Goal: Task Accomplishment & Management: Manage account settings

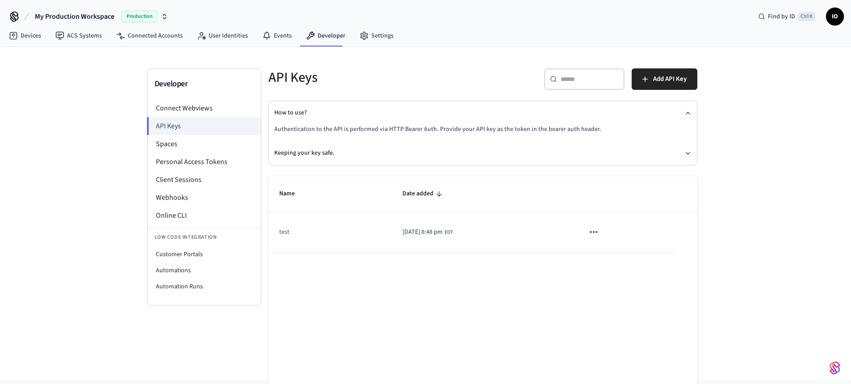
click at [148, 19] on span "Production" at bounding box center [140, 17] width 36 height 12
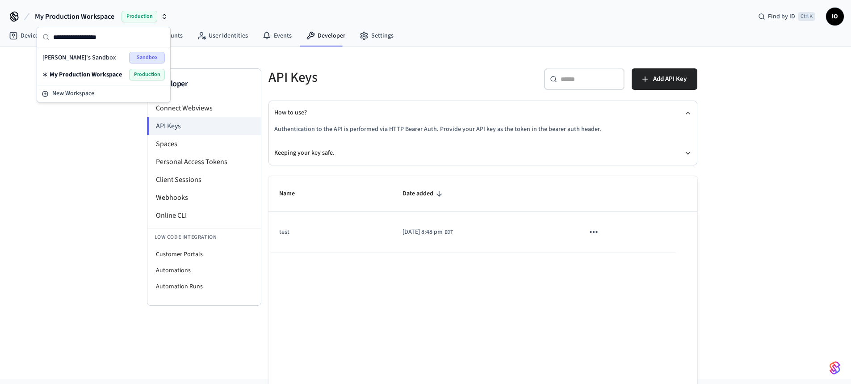
click at [67, 70] on span "My Production Workspace" at bounding box center [86, 74] width 72 height 9
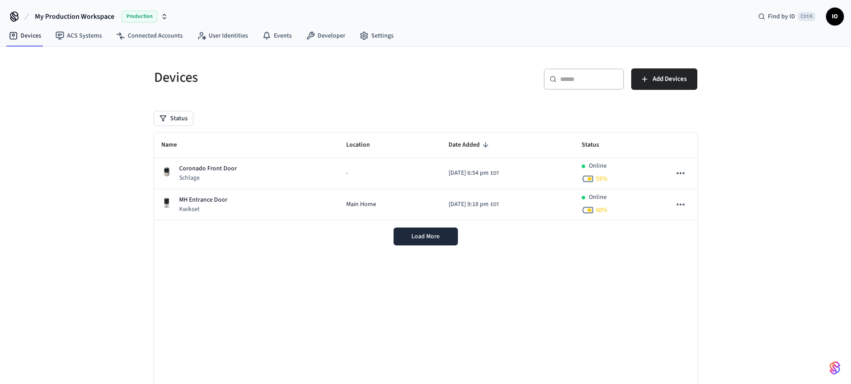
click at [164, 17] on icon "button" at bounding box center [164, 16] width 7 height 7
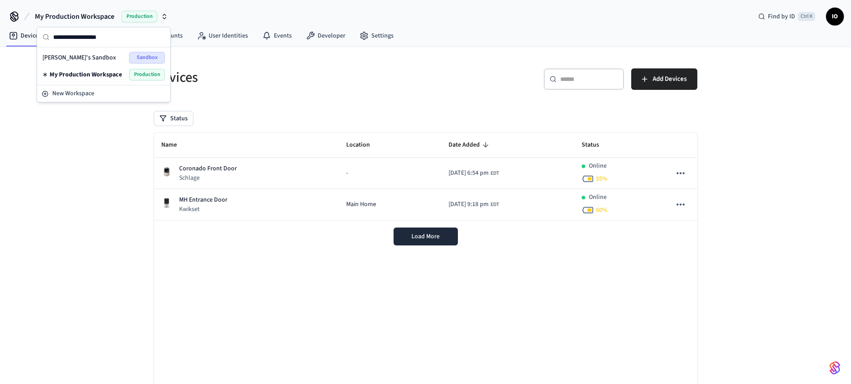
click at [107, 159] on div "Devices ​ ​ Add Devices Status Name Location Date Added Status Coronado Front D…" at bounding box center [425, 236] width 851 height 378
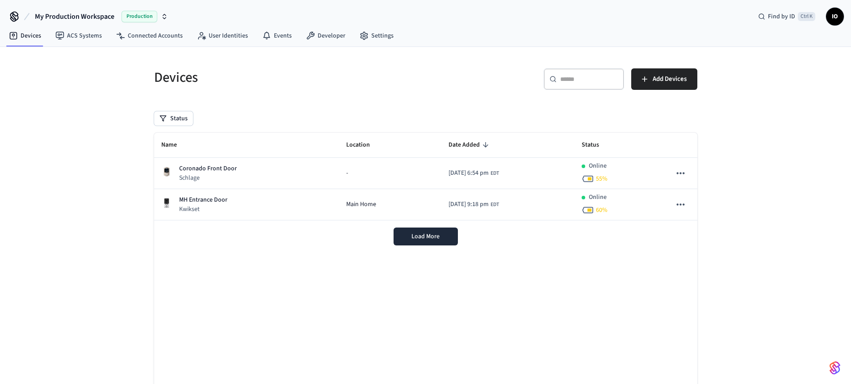
click at [96, 13] on span "My Production Workspace" at bounding box center [75, 16] width 80 height 11
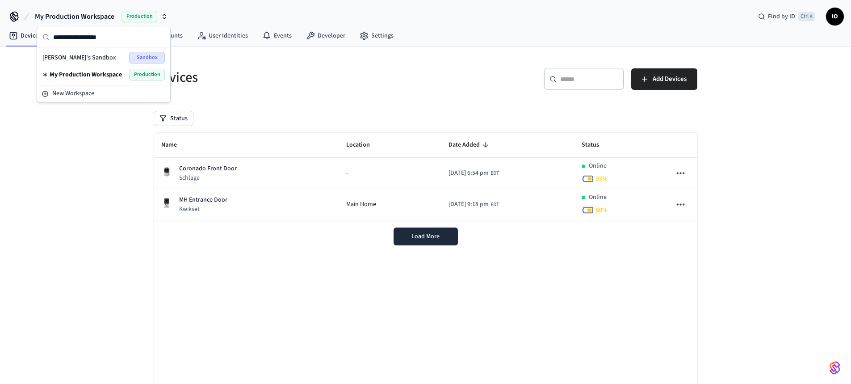
click at [97, 73] on span "My Production Workspace" at bounding box center [86, 74] width 72 height 9
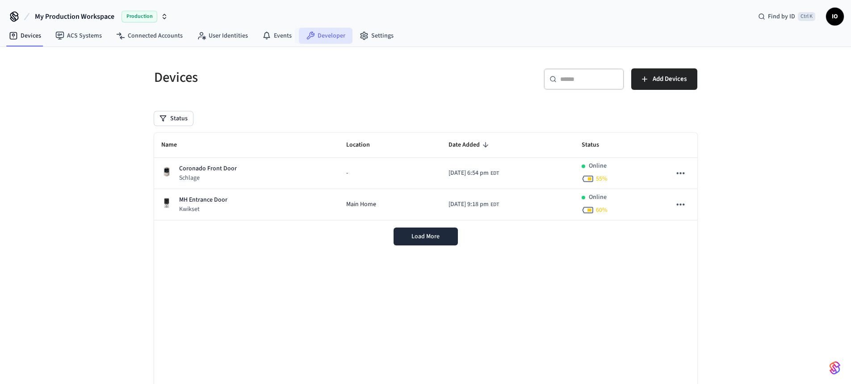
click at [323, 35] on link "Developer" at bounding box center [326, 36] width 54 height 16
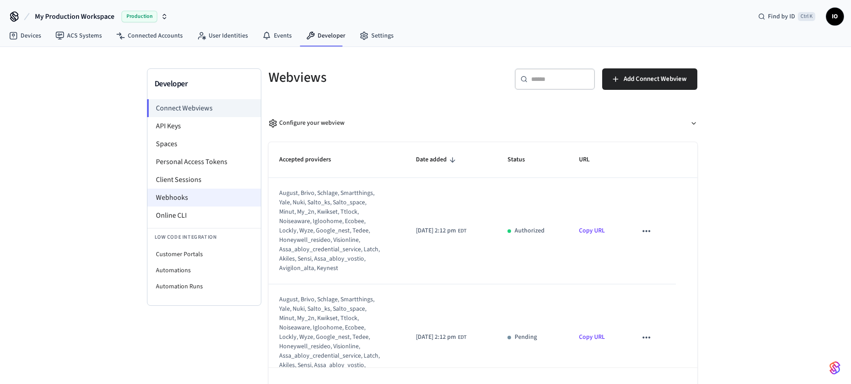
click at [226, 192] on li "Webhooks" at bounding box center [203, 198] width 113 height 18
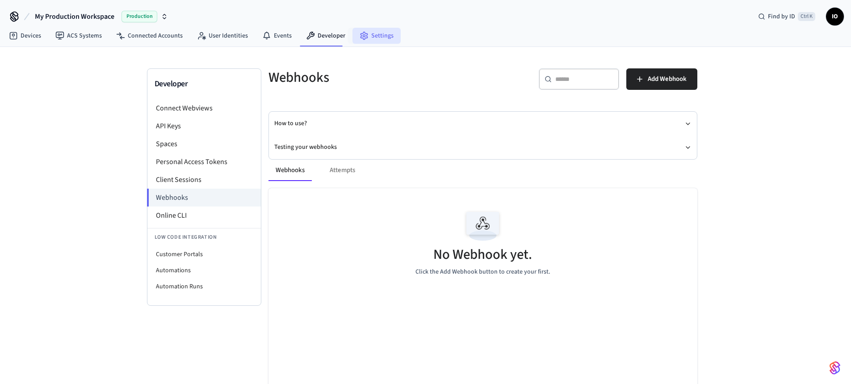
click at [377, 36] on link "Settings" at bounding box center [376, 36] width 48 height 16
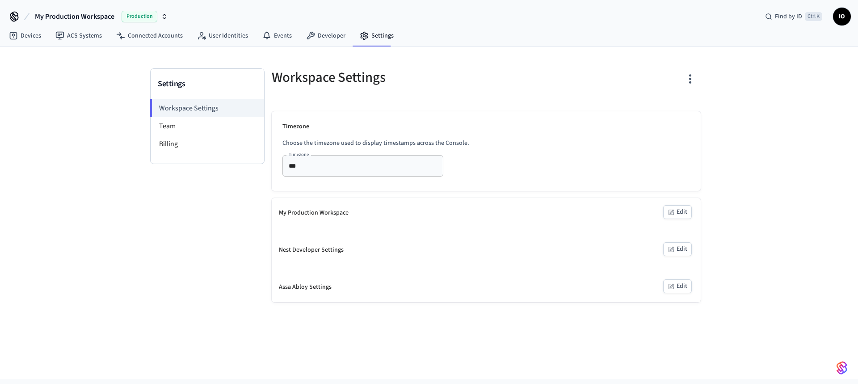
click at [360, 215] on div "My Production Workspace Edit" at bounding box center [486, 213] width 429 height 30
click at [678, 215] on button "Edit" at bounding box center [677, 212] width 29 height 14
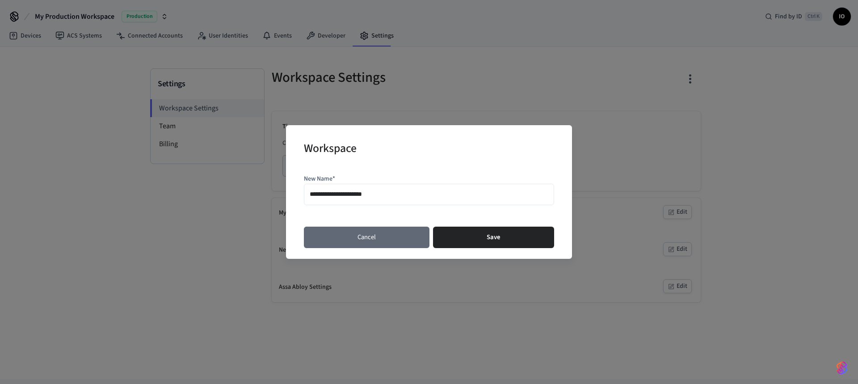
click at [373, 229] on button "Cancel" at bounding box center [367, 236] width 126 height 21
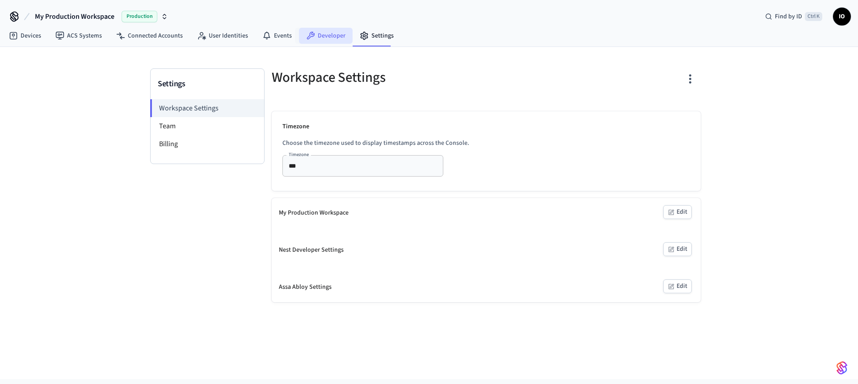
click at [327, 32] on link "Developer" at bounding box center [326, 36] width 54 height 16
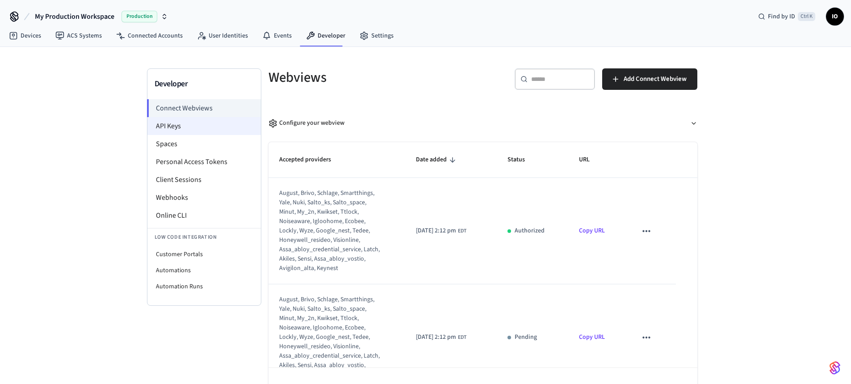
click at [187, 128] on li "API Keys" at bounding box center [203, 126] width 113 height 18
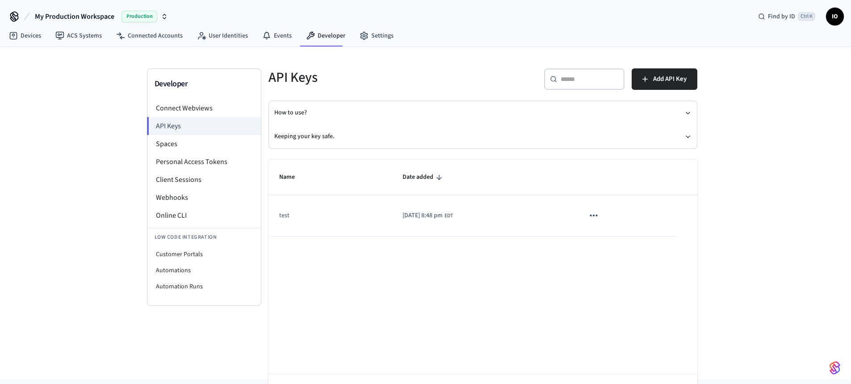
click at [599, 217] on icon "sticky table" at bounding box center [594, 216] width 12 height 12
drag, startPoint x: 629, startPoint y: 276, endPoint x: 563, endPoint y: 285, distance: 67.3
click at [565, 285] on div "Edit Delete" at bounding box center [429, 192] width 858 height 384
click at [563, 285] on div at bounding box center [429, 192] width 858 height 384
click at [656, 77] on span "Add API Key" at bounding box center [670, 79] width 34 height 12
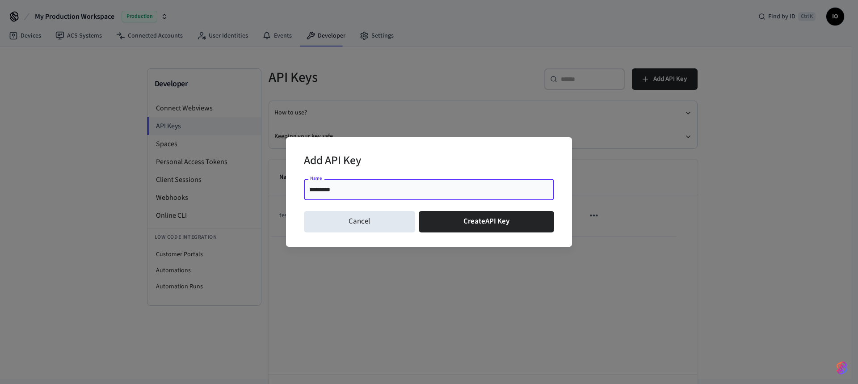
type input "**********"
click button "Create API Key" at bounding box center [487, 221] width 136 height 21
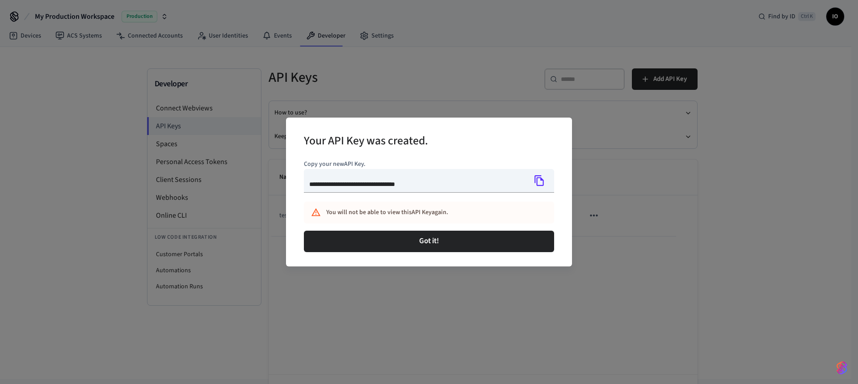
type input "**********"
click at [541, 182] on icon "Copy" at bounding box center [539, 181] width 12 height 12
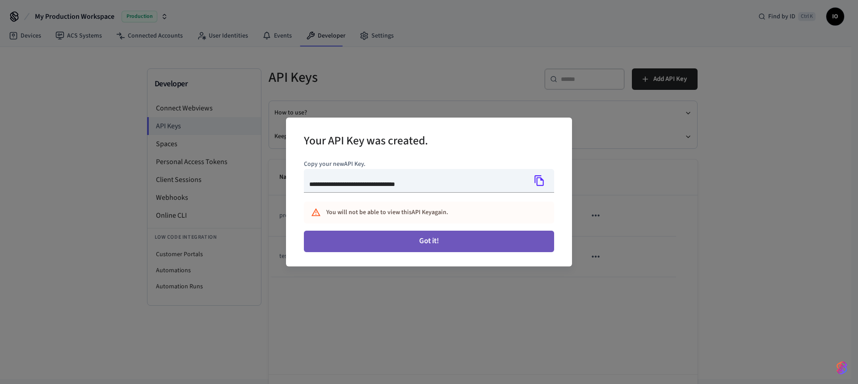
click at [472, 239] on button "Got it!" at bounding box center [429, 241] width 250 height 21
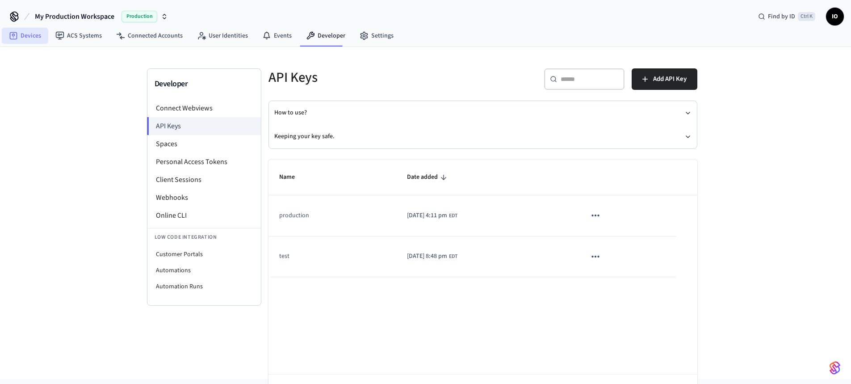
click at [43, 37] on link "Devices" at bounding box center [25, 36] width 46 height 16
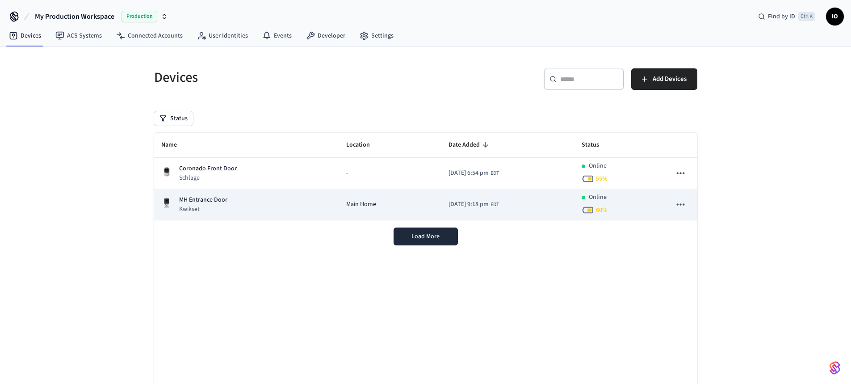
click at [264, 198] on div "MH Entrance Door Kwikset" at bounding box center [246, 204] width 171 height 18
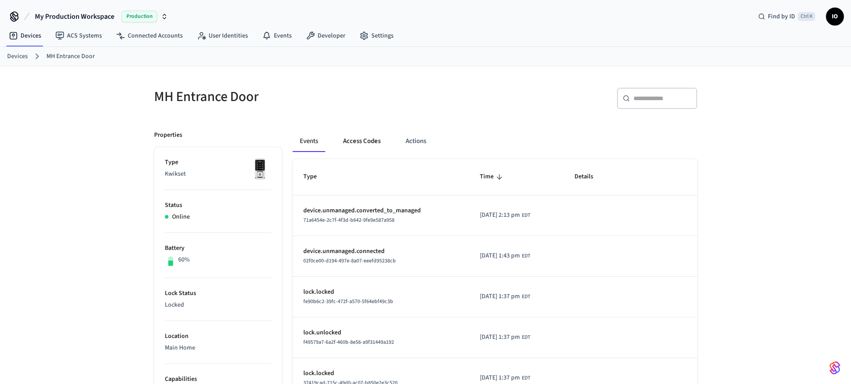
click at [357, 144] on button "Access Codes" at bounding box center [362, 140] width 52 height 21
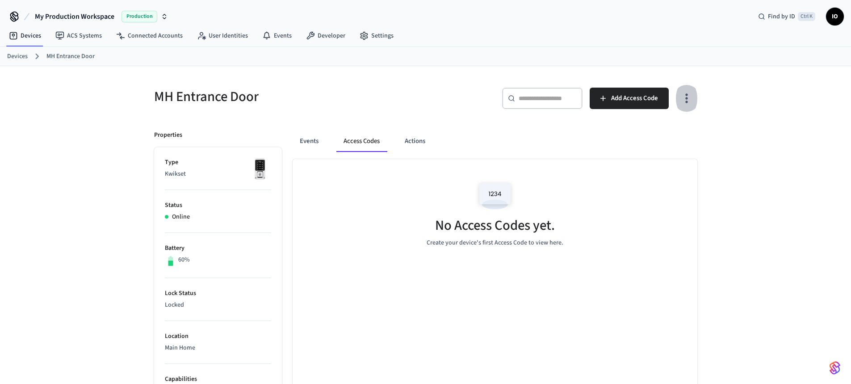
click at [685, 97] on icon "button" at bounding box center [686, 98] width 14 height 14
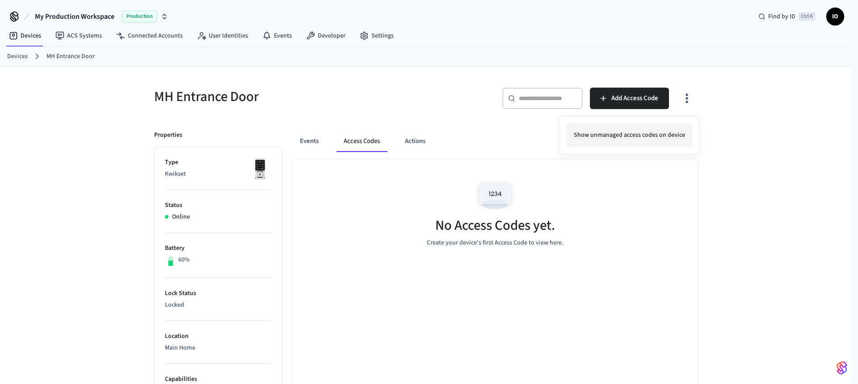
click at [625, 134] on li "Show unmanaged access codes on device" at bounding box center [629, 135] width 126 height 24
click at [311, 139] on div at bounding box center [429, 192] width 858 height 384
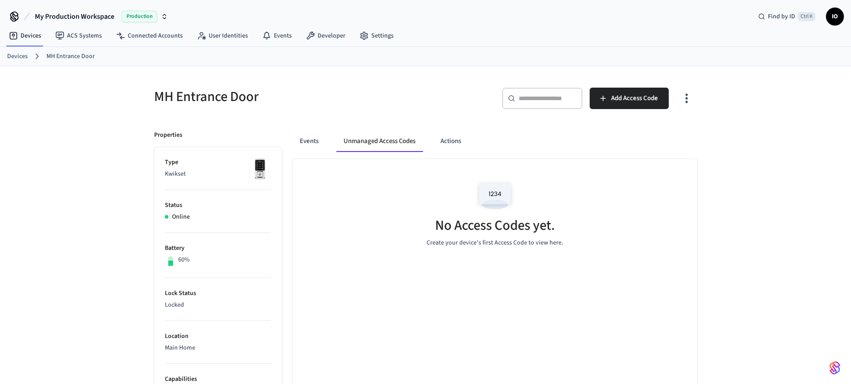
click at [409, 148] on button "Unmanaged Access Codes" at bounding box center [379, 140] width 86 height 21
click at [454, 148] on button "Actions" at bounding box center [450, 140] width 35 height 21
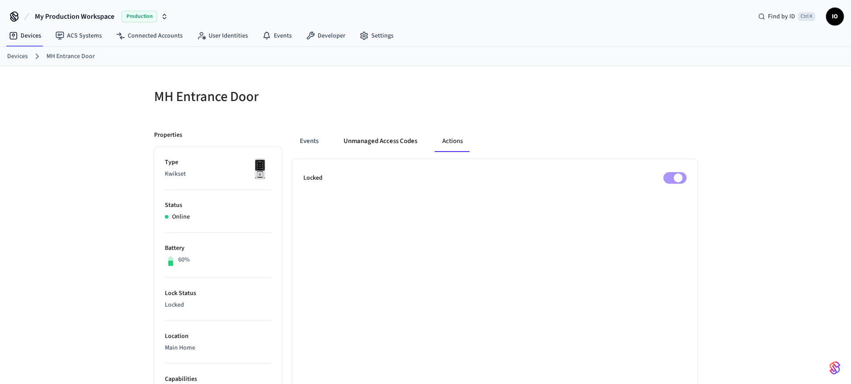
click at [386, 142] on button "Unmanaged Access Codes" at bounding box center [380, 140] width 88 height 21
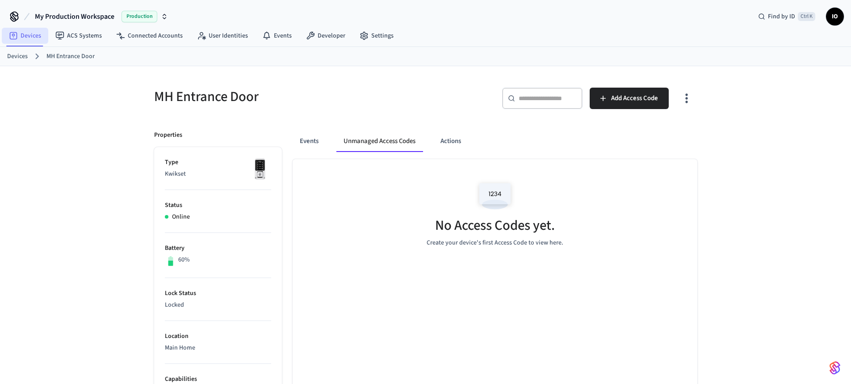
click at [35, 35] on link "Devices" at bounding box center [25, 36] width 46 height 16
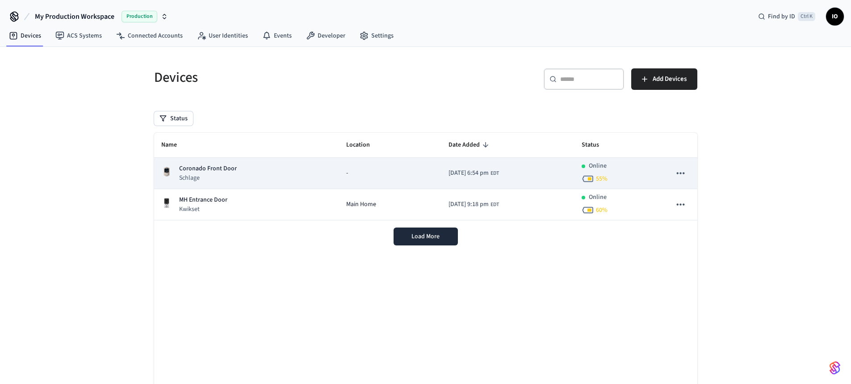
click at [299, 162] on td "Coronado Front Door Schlage" at bounding box center [246, 173] width 185 height 31
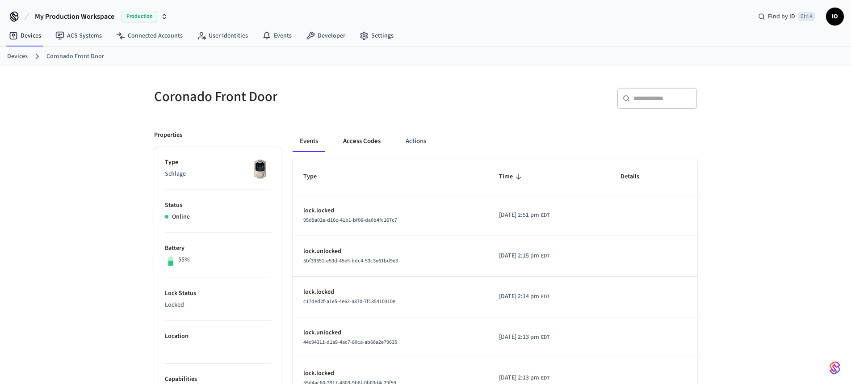
click at [375, 141] on button "Access Codes" at bounding box center [362, 140] width 52 height 21
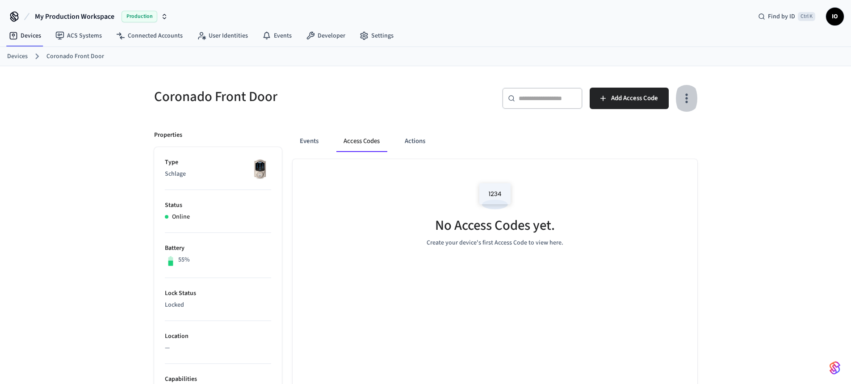
click at [687, 97] on icon "button" at bounding box center [686, 98] width 2 height 9
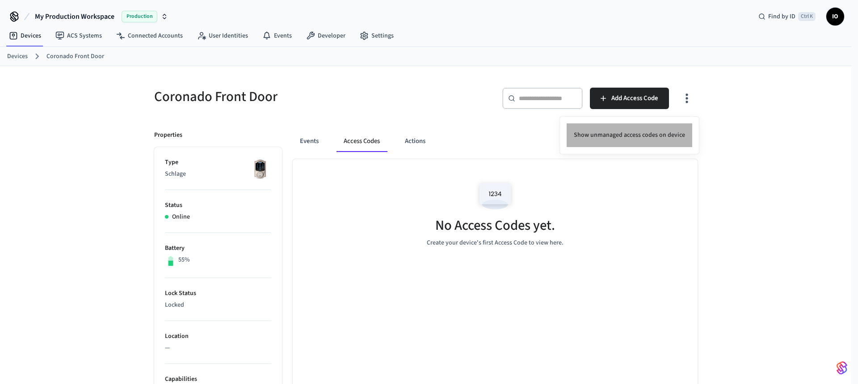
click at [633, 137] on li "Show unmanaged access codes on device" at bounding box center [629, 135] width 126 height 24
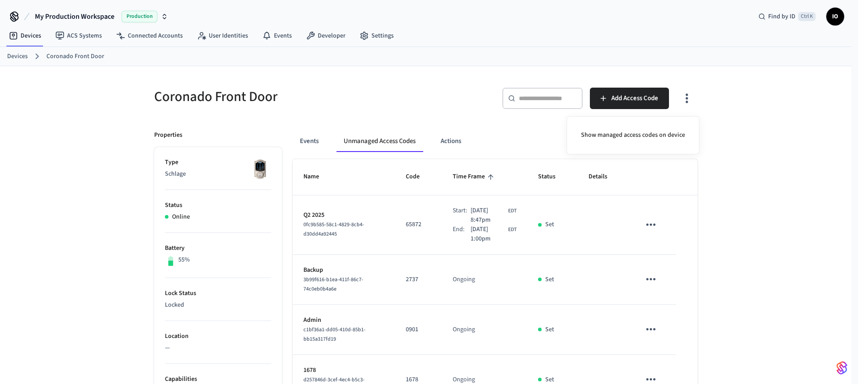
click at [737, 147] on div at bounding box center [429, 192] width 858 height 384
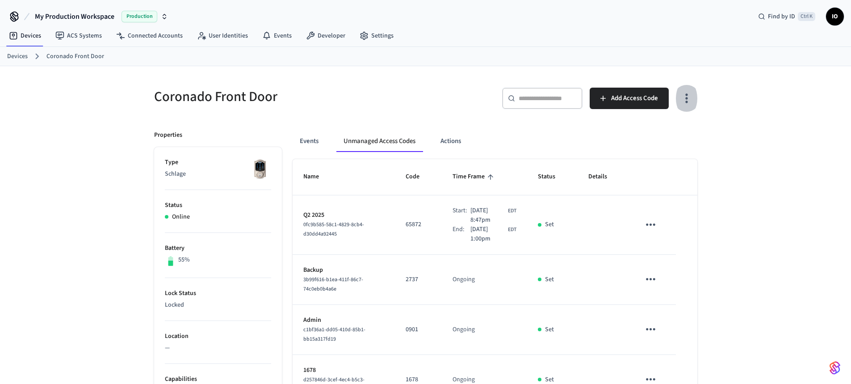
click at [688, 108] on button "button" at bounding box center [686, 98] width 21 height 36
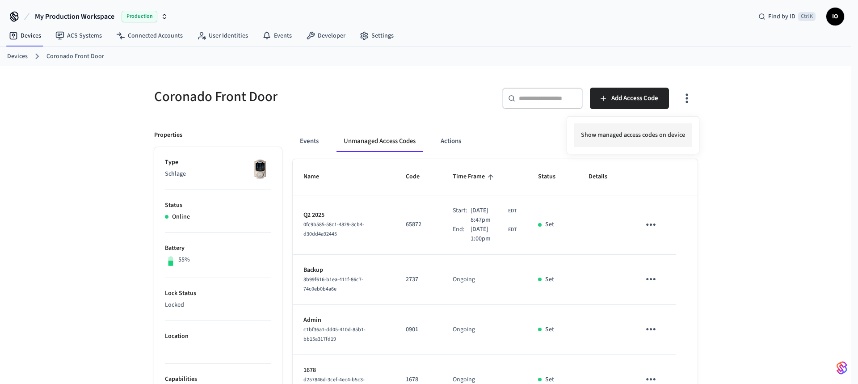
click at [641, 133] on li "Show managed access codes on device" at bounding box center [633, 135] width 118 height 24
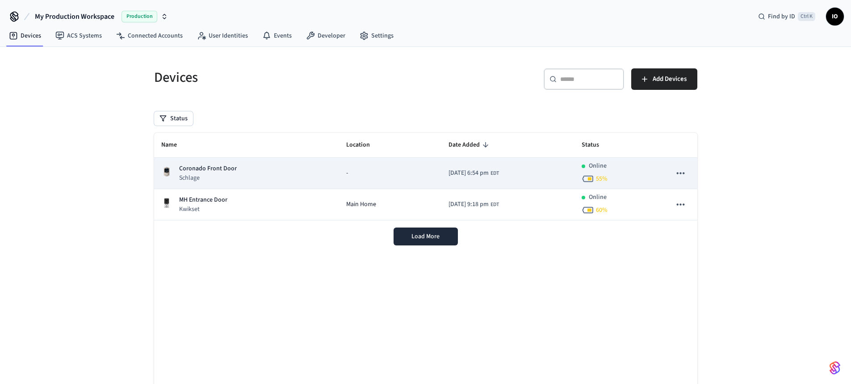
click at [304, 172] on div "Coronado Front Door Schlage" at bounding box center [246, 173] width 171 height 18
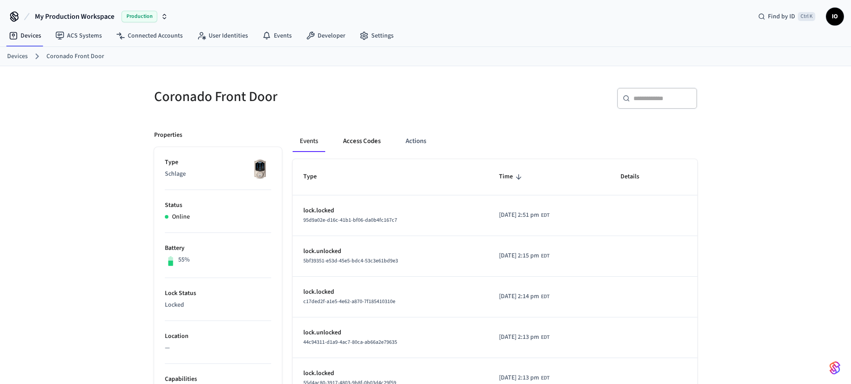
click at [352, 139] on button "Access Codes" at bounding box center [362, 140] width 52 height 21
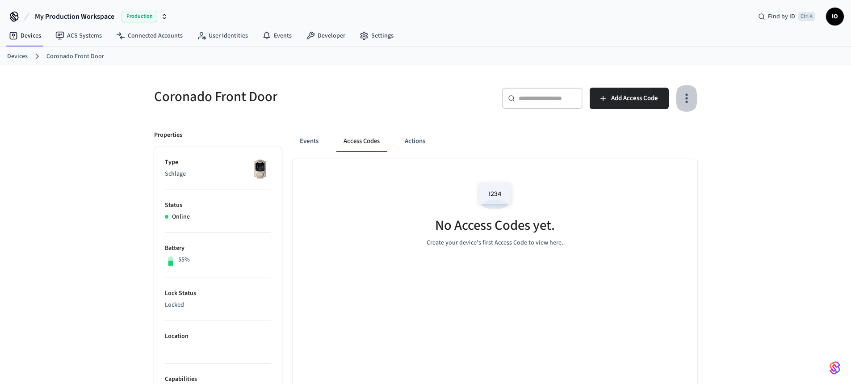
click at [692, 103] on icon "button" at bounding box center [686, 98] width 14 height 14
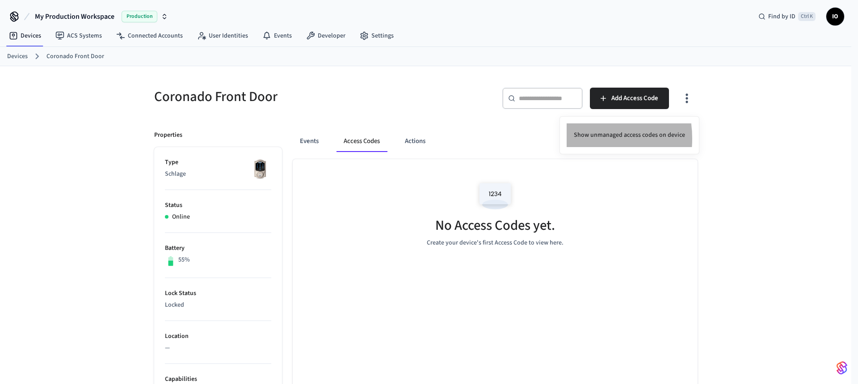
click at [588, 138] on li "Show unmanaged access codes on device" at bounding box center [629, 135] width 126 height 24
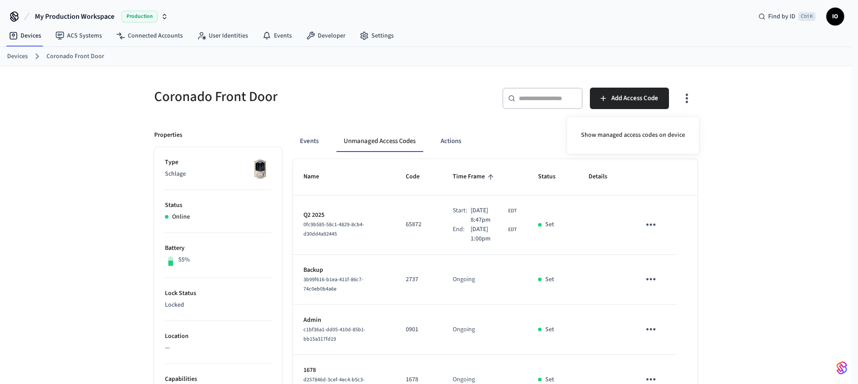
click at [751, 241] on div at bounding box center [429, 192] width 858 height 384
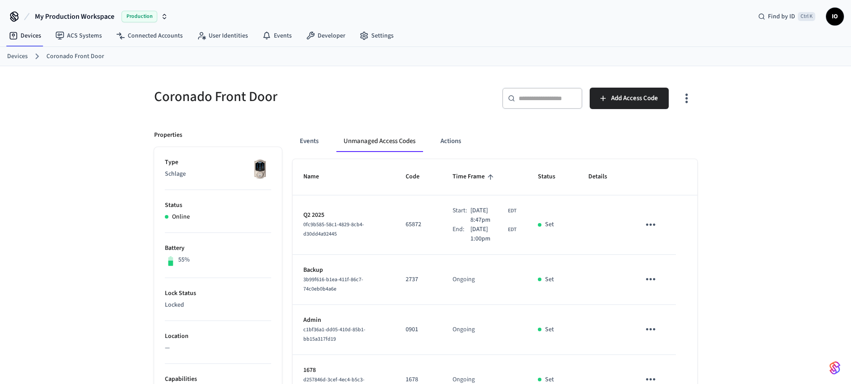
click at [17, 58] on link "Devices" at bounding box center [17, 56] width 21 height 9
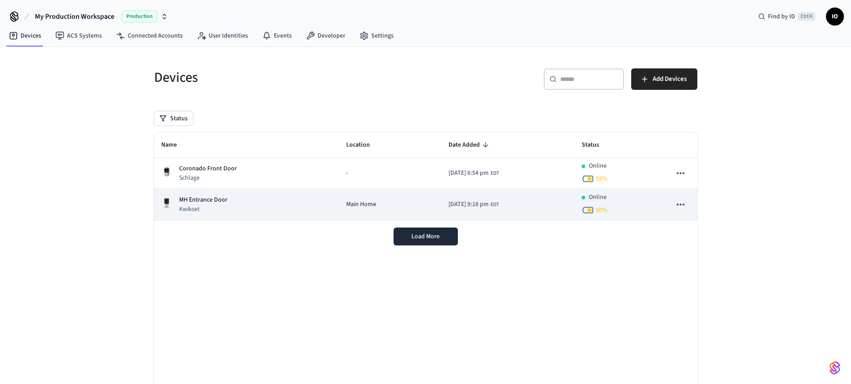
click at [228, 197] on div "MH Entrance Door Kwikset" at bounding box center [246, 204] width 171 height 18
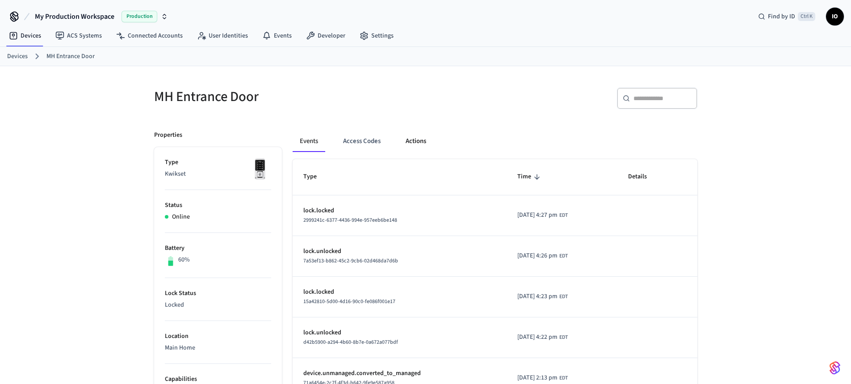
click at [414, 143] on button "Actions" at bounding box center [415, 140] width 35 height 21
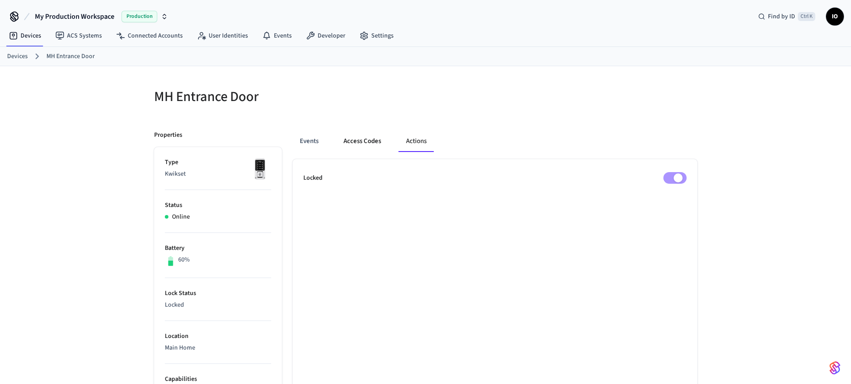
click at [369, 141] on button "Access Codes" at bounding box center [362, 140] width 52 height 21
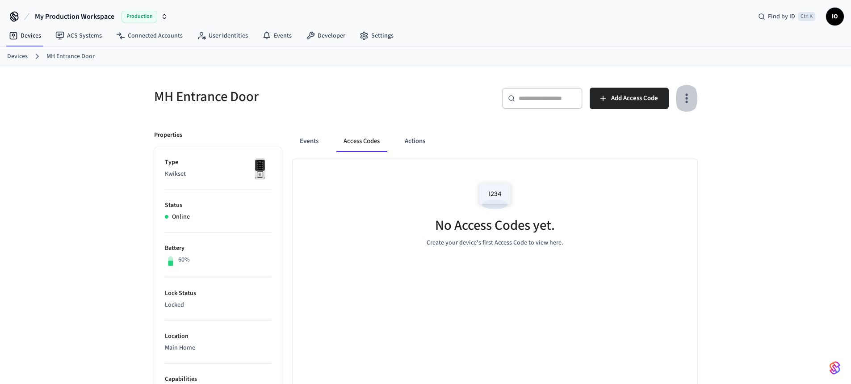
click at [690, 104] on icon "button" at bounding box center [686, 98] width 14 height 14
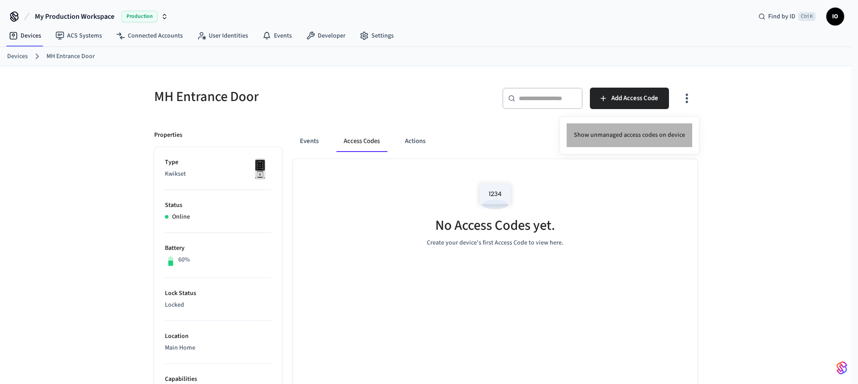
click at [646, 135] on li "Show unmanaged access codes on device" at bounding box center [629, 135] width 126 height 24
